Goal: Transaction & Acquisition: Purchase product/service

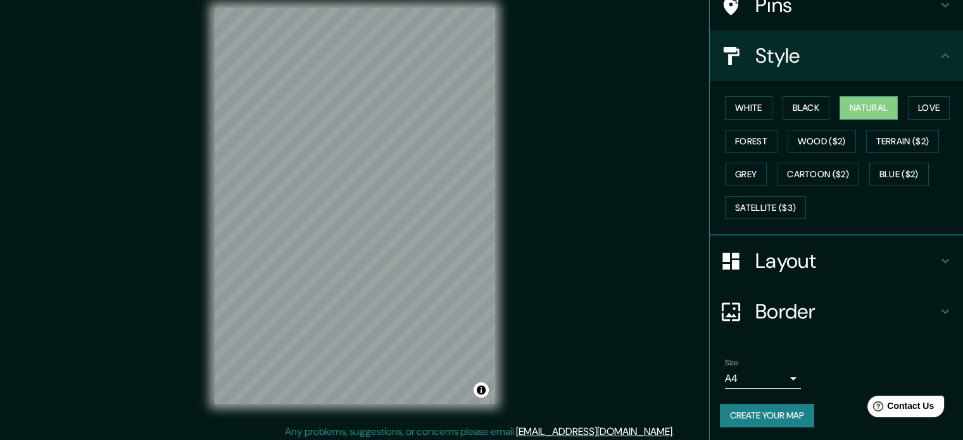
scroll to position [16, 0]
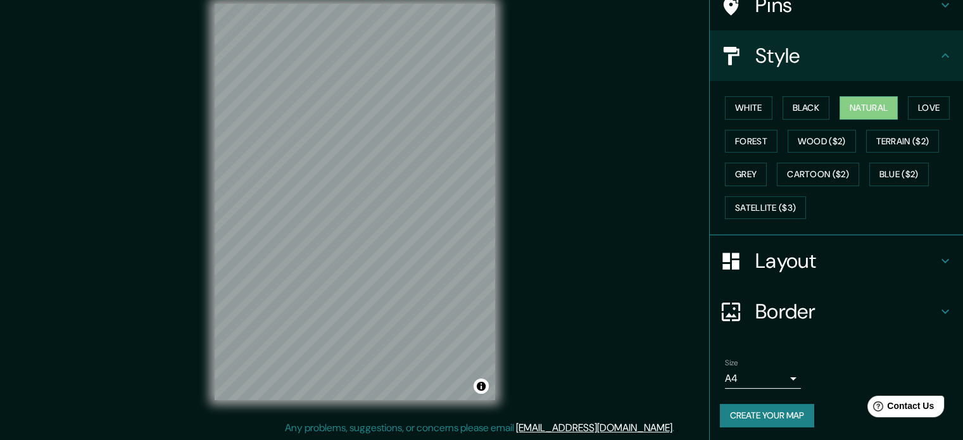
click at [780, 411] on button "Create your map" at bounding box center [767, 415] width 94 height 23
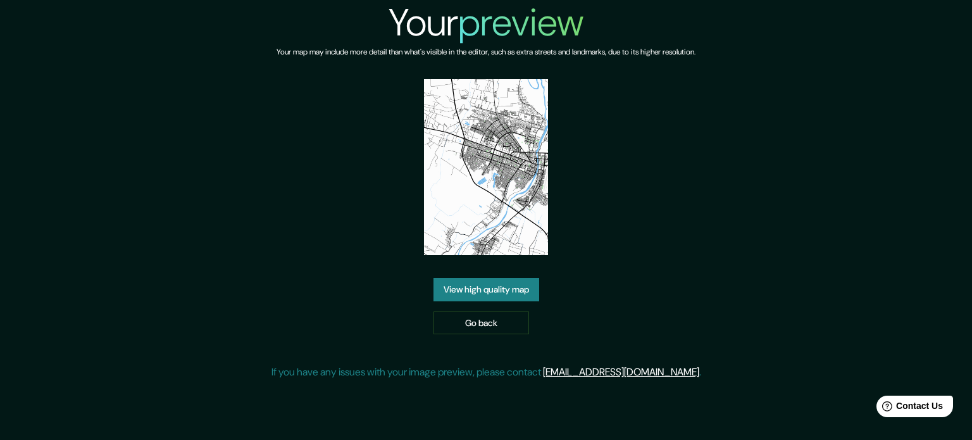
click at [513, 289] on link "View high quality map" at bounding box center [487, 289] width 106 height 23
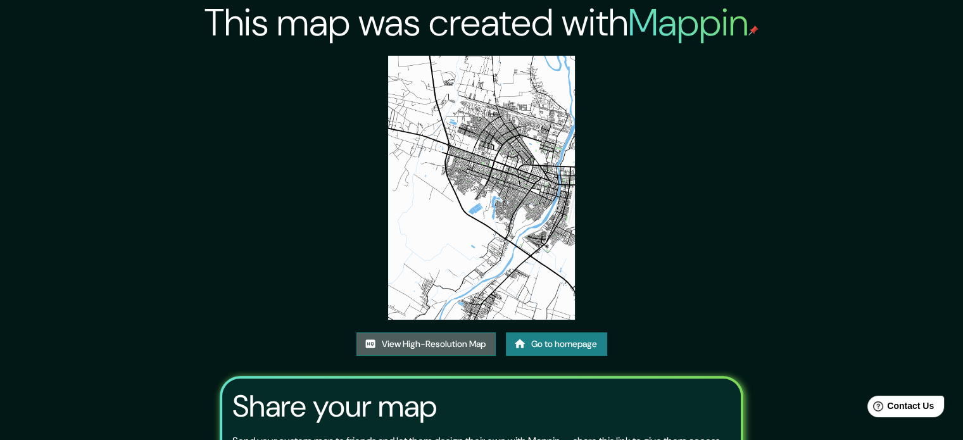
click at [458, 342] on link "View High-Resolution Map" at bounding box center [425, 343] width 139 height 23
